Goal: Use online tool/utility: Utilize a website feature to perform a specific function

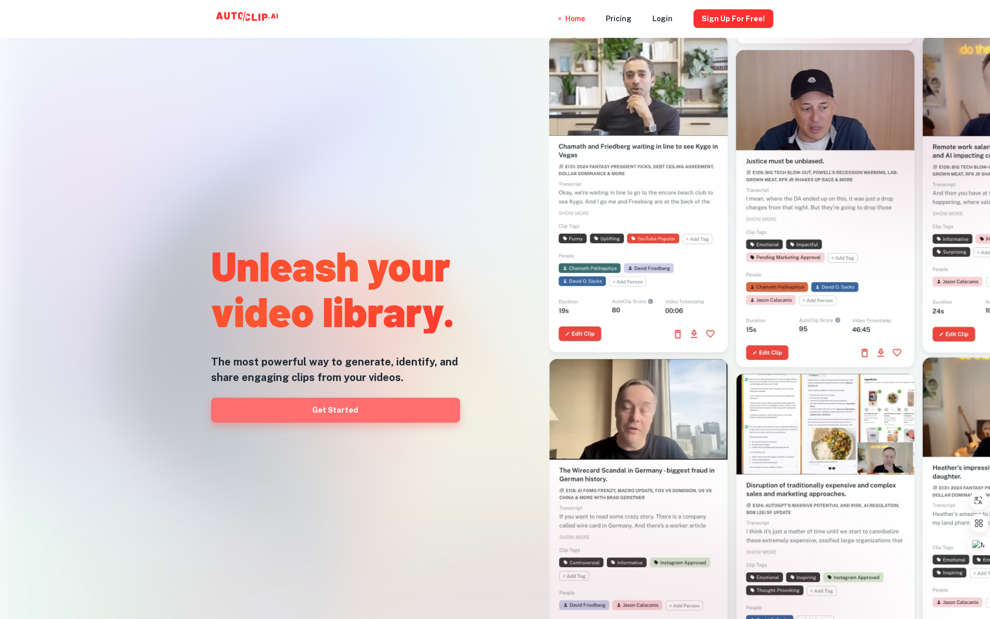
click at [413, 413] on link "Get Started" at bounding box center [335, 410] width 249 height 25
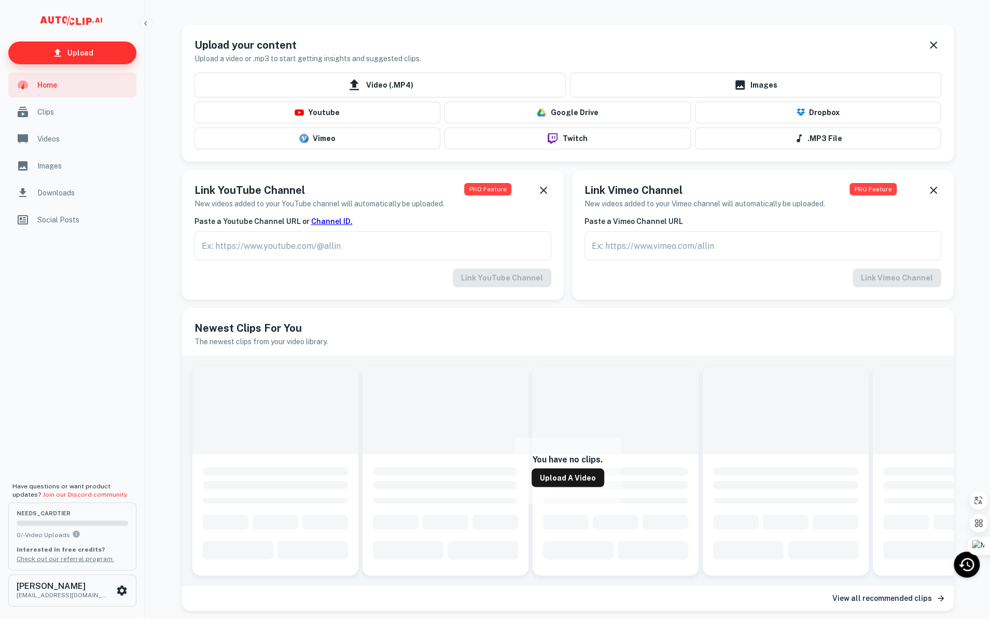
click at [105, 50] on link "Upload" at bounding box center [72, 53] width 128 height 23
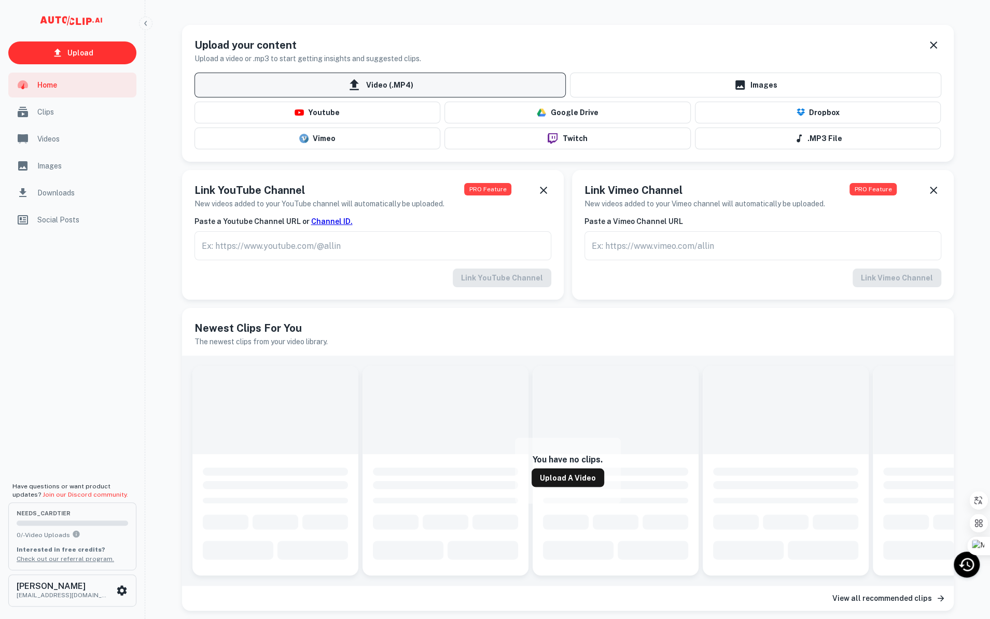
click at [390, 89] on span "Video (.MP4)" at bounding box center [380, 85] width 371 height 25
click at [0, 0] on input "Video (.MP4)" at bounding box center [0, 0] width 0 height 0
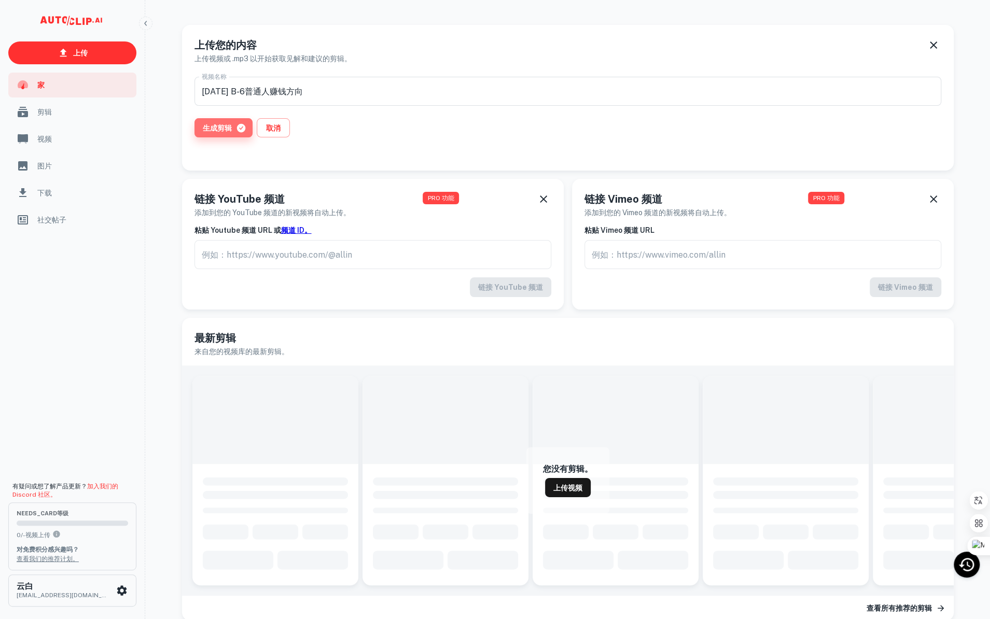
click at [215, 130] on font "生成剪辑" at bounding box center [217, 128] width 29 height 8
